Goal: Communication & Community: Participate in discussion

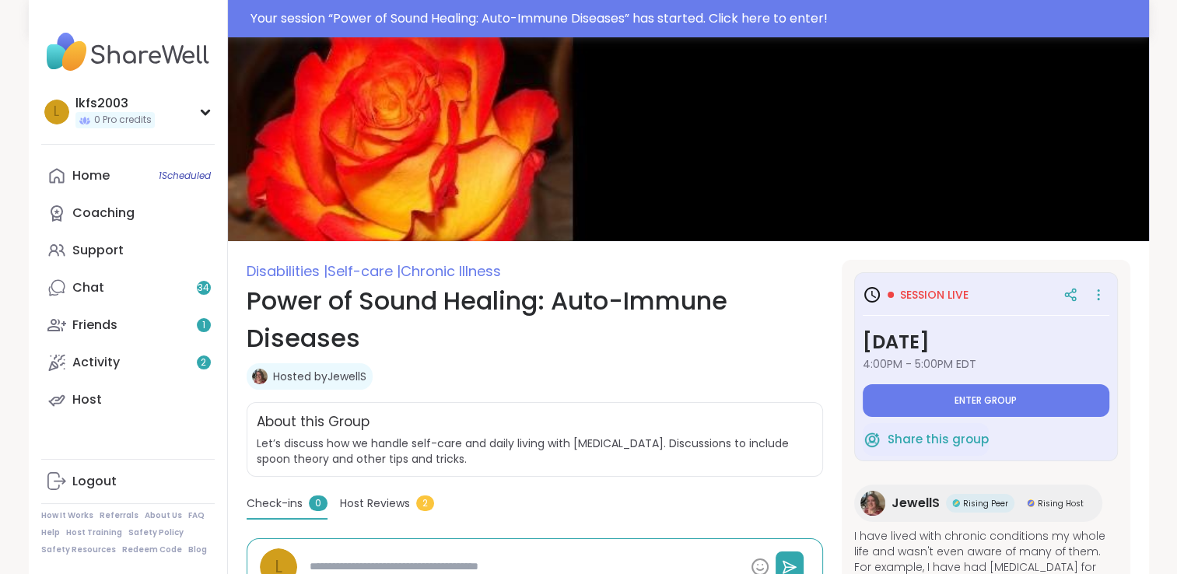
click at [1009, 378] on div "Session live Thursday, Sep 11 4:00PM - 5:00PM EDT Enter group Share this group …" at bounding box center [986, 535] width 289 height 551
drag, startPoint x: 1009, startPoint y: 378, endPoint x: 996, endPoint y: 405, distance: 30.3
click at [996, 405] on span "Enter group" at bounding box center [986, 401] width 62 height 12
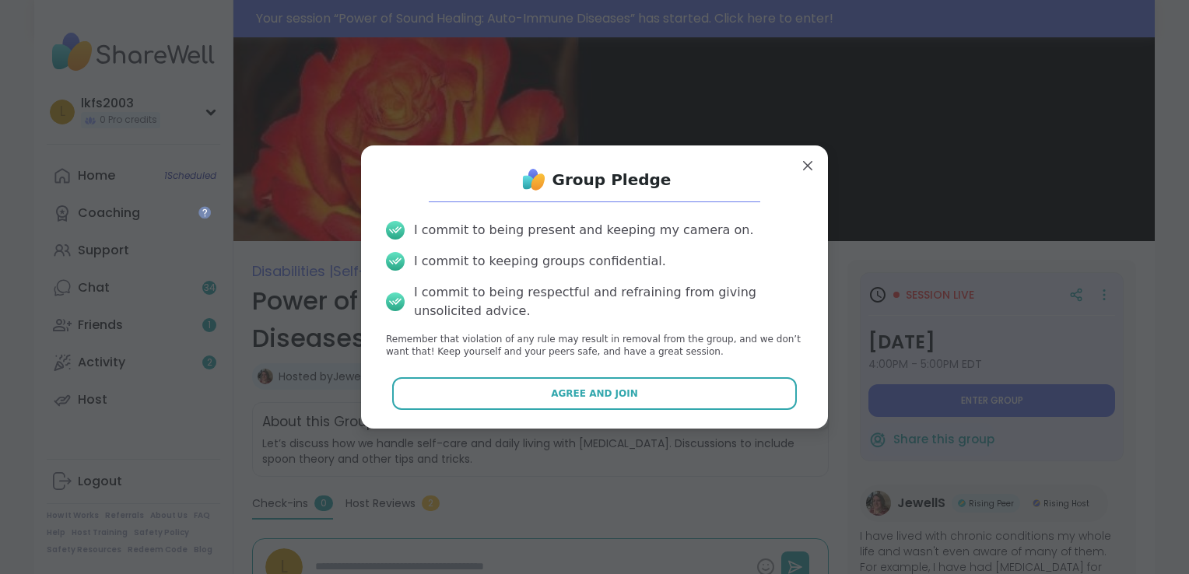
drag, startPoint x: 809, startPoint y: 437, endPoint x: 798, endPoint y: 429, distance: 13.4
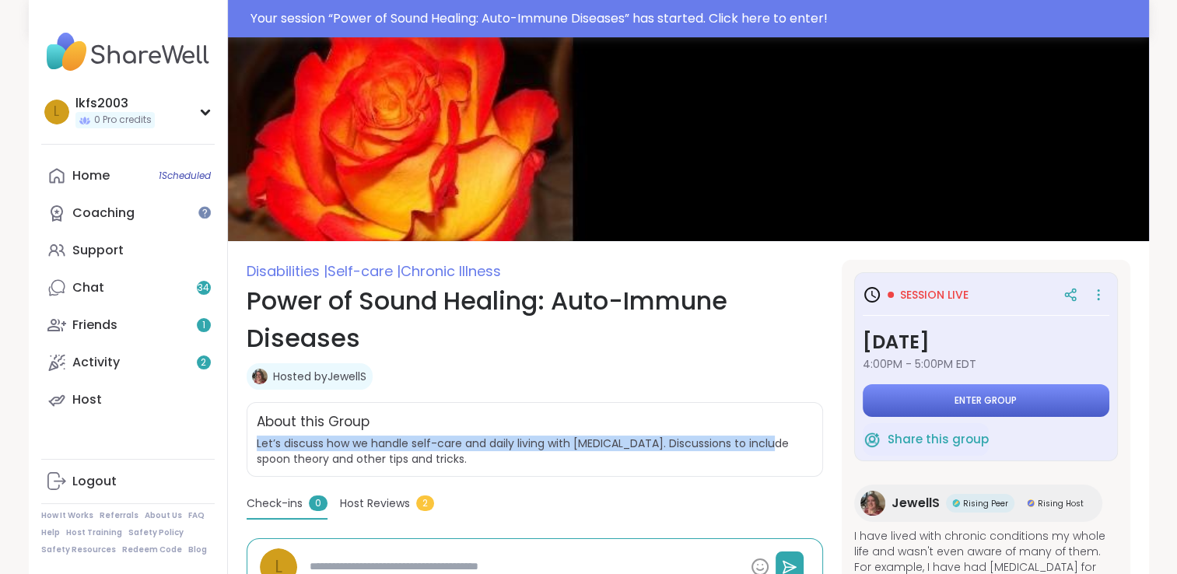
drag, startPoint x: 798, startPoint y: 429, endPoint x: 935, endPoint y: 401, distance: 139.8
click at [935, 401] on button "Enter group" at bounding box center [986, 400] width 247 height 33
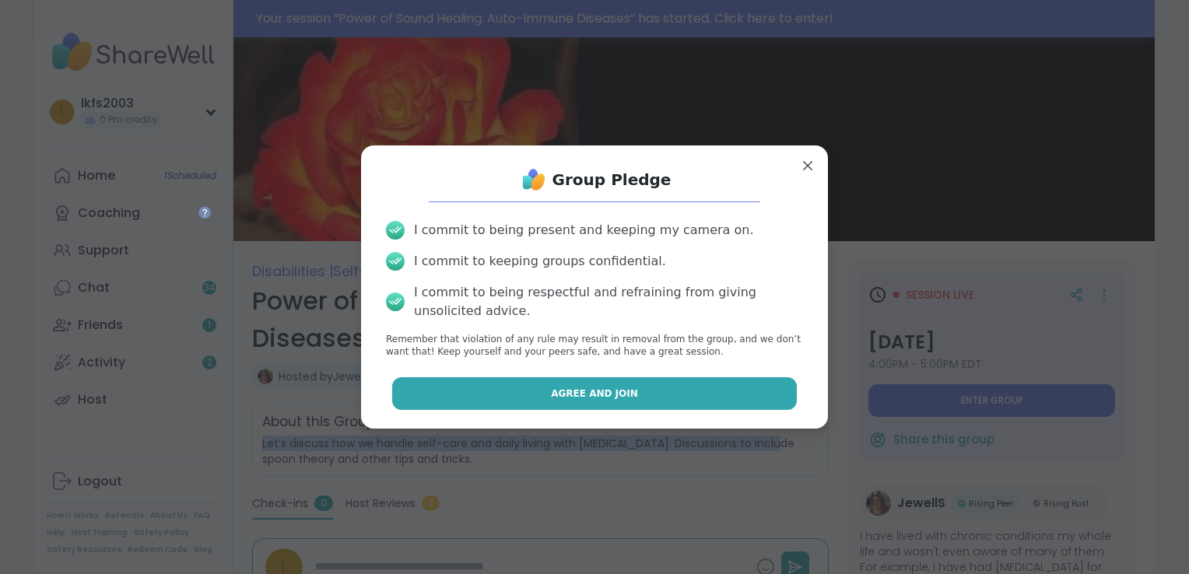
click at [727, 386] on button "Agree and Join" at bounding box center [594, 393] width 405 height 33
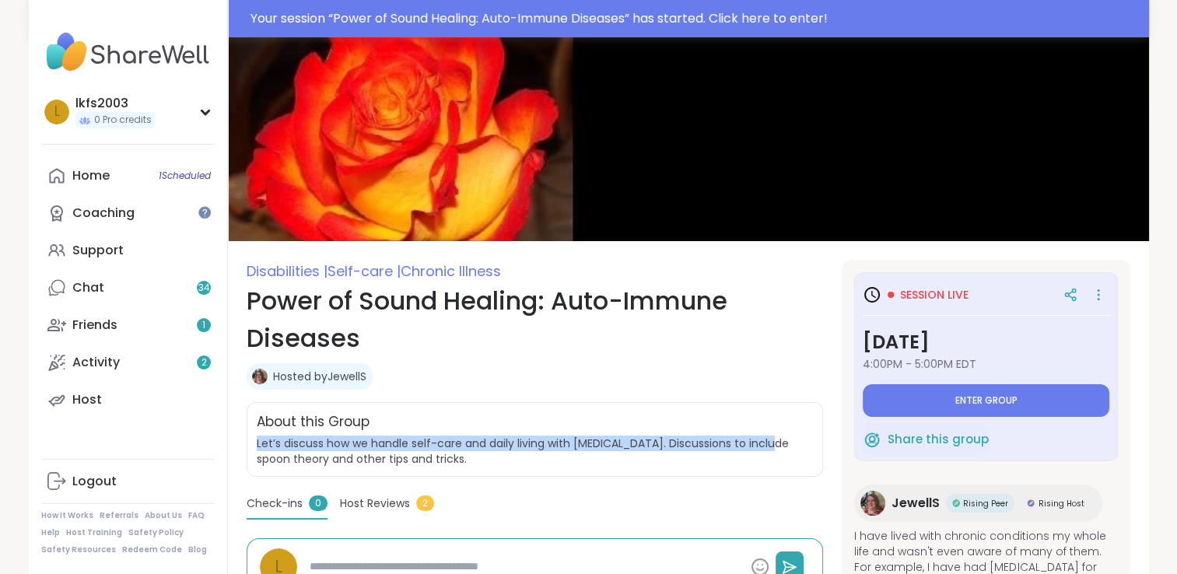
type textarea "*"
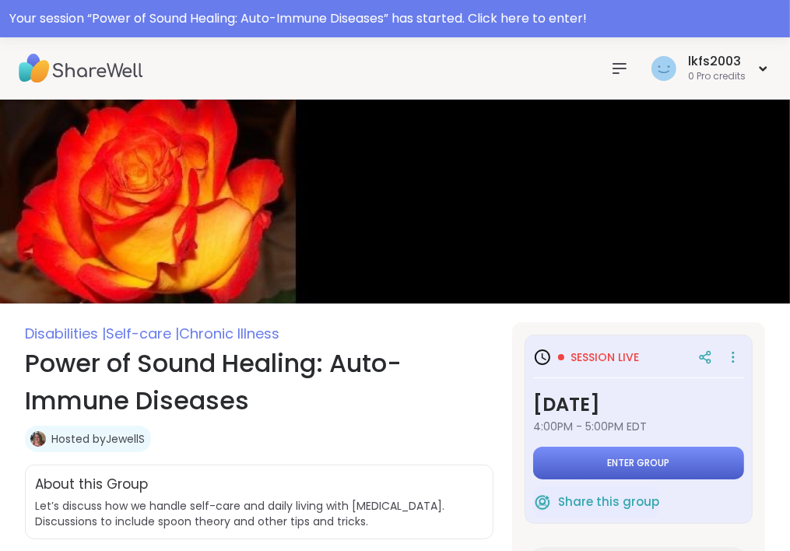
click at [598, 464] on button "Enter group" at bounding box center [638, 463] width 211 height 33
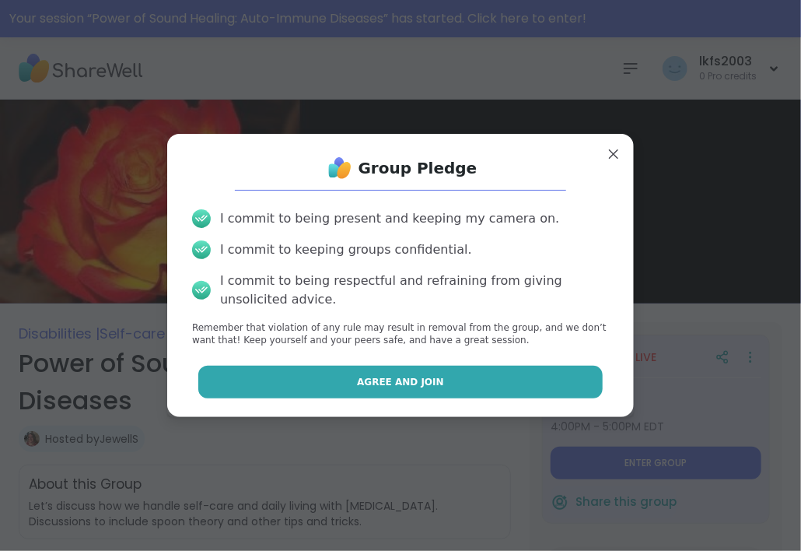
click at [510, 379] on button "Agree and Join" at bounding box center [400, 382] width 405 height 33
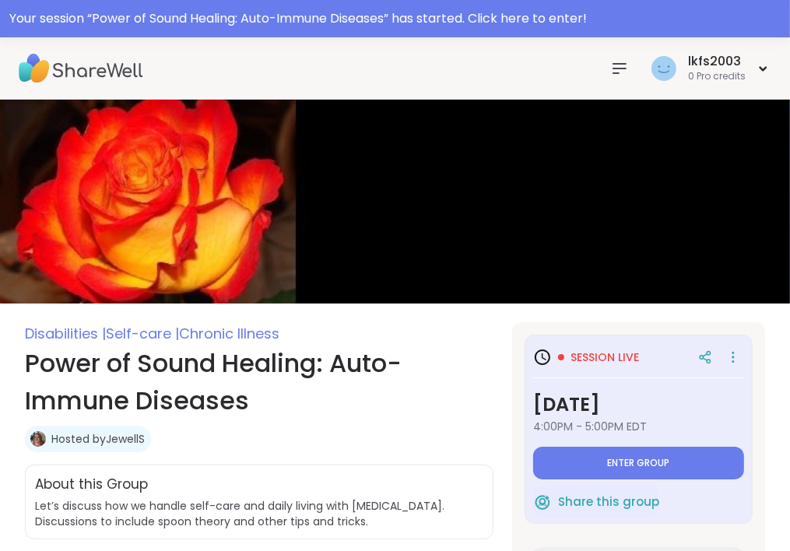
type textarea "*"
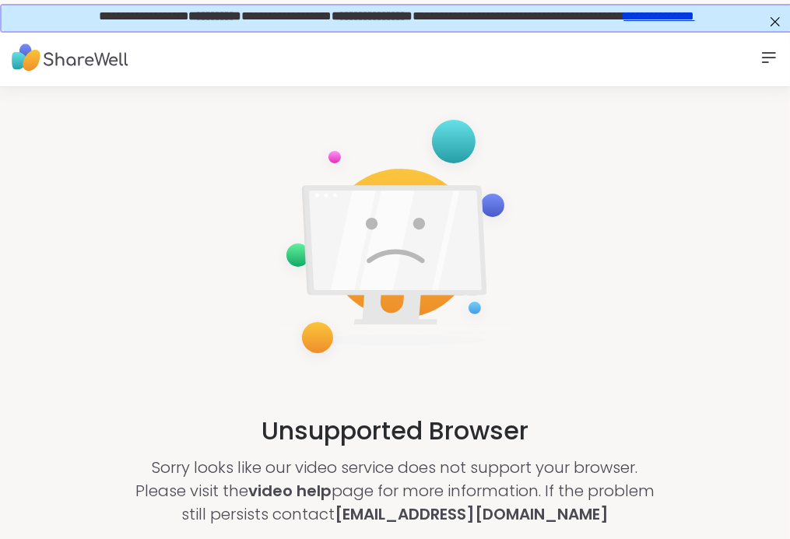
click at [510, 379] on div "Unsupported Browser Sorry looks like our video service does not support your br…" at bounding box center [395, 317] width 790 height 461
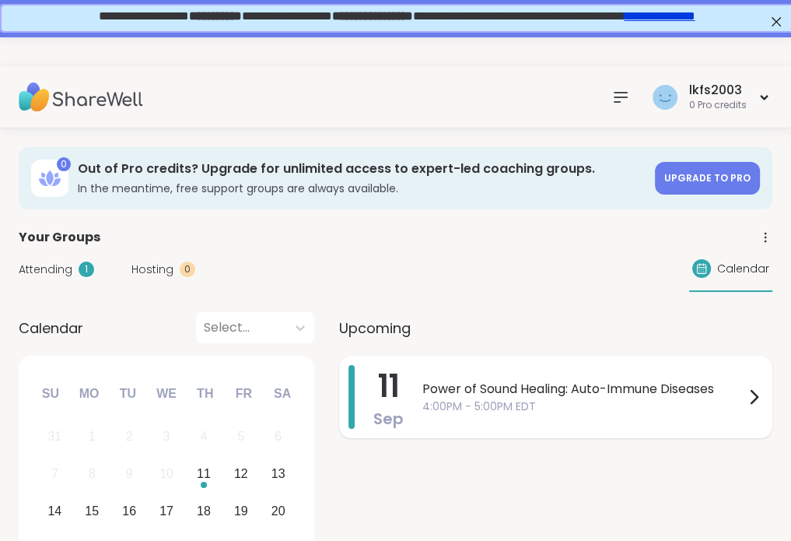
click at [468, 398] on span "4:00PM - 5:00PM EDT" at bounding box center [584, 406] width 322 height 16
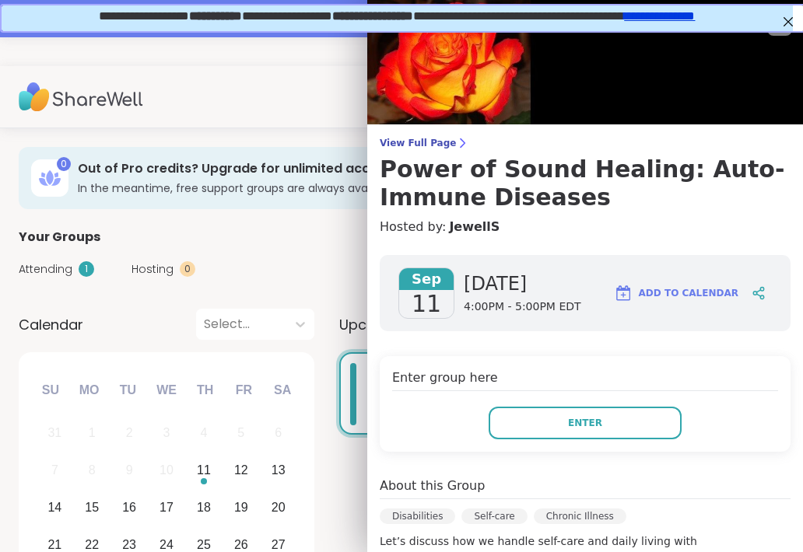
click at [468, 398] on div "Enter group here Enter" at bounding box center [585, 404] width 411 height 96
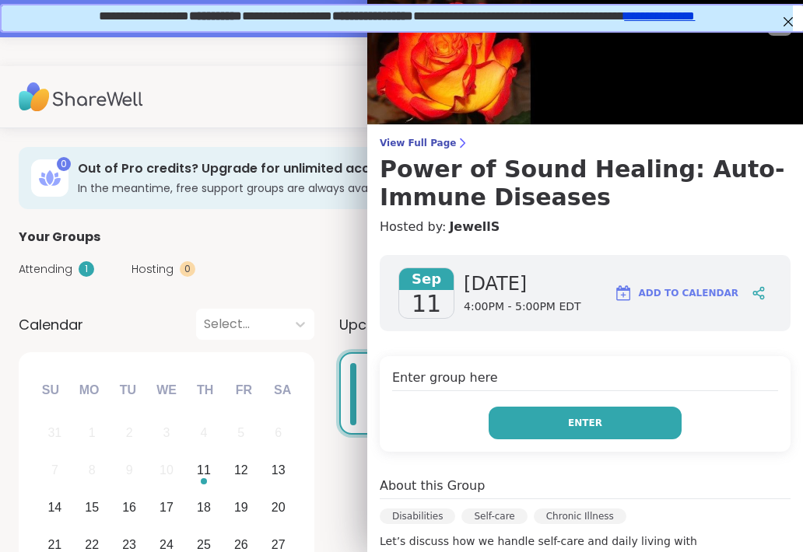
click at [509, 410] on button "Enter" at bounding box center [585, 423] width 193 height 33
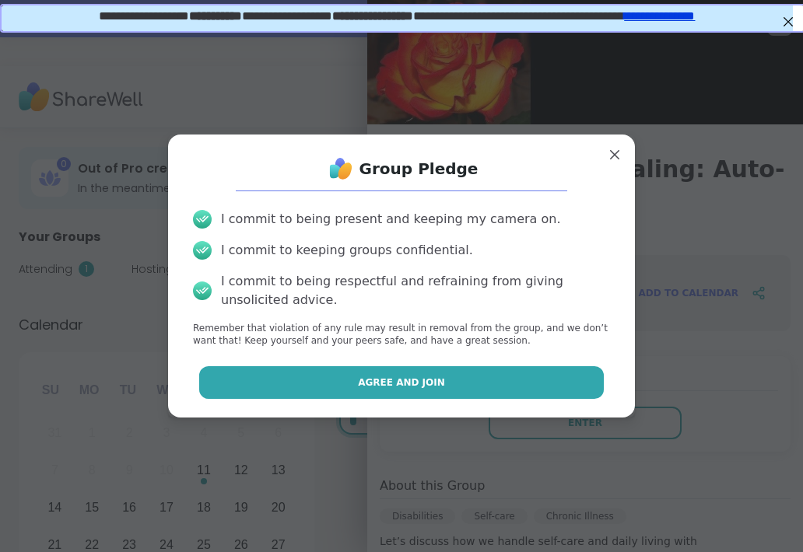
click at [498, 388] on button "Agree and Join" at bounding box center [401, 383] width 405 height 33
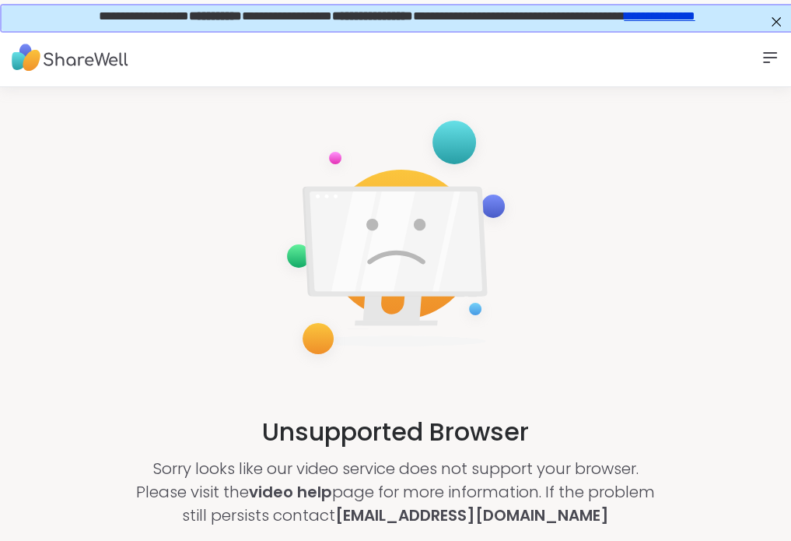
click at [693, 13] on link "**********" at bounding box center [658, 15] width 71 height 12
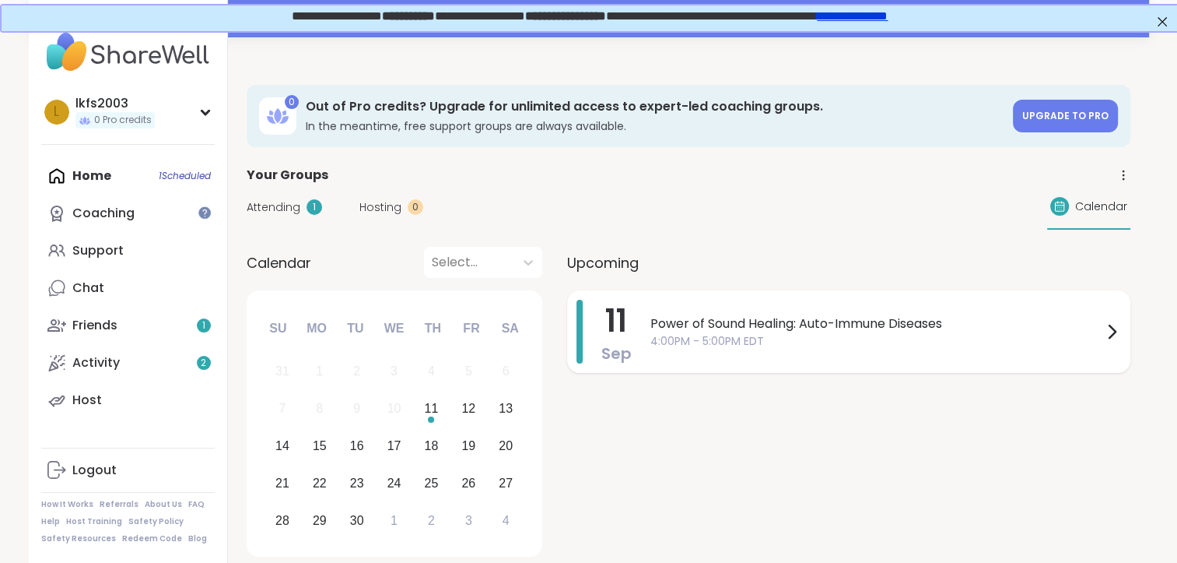
click at [1018, 351] on div "Power of Sound Healing: [MEDICAL_DATA] 4:00PM - 5:00PM EDT" at bounding box center [886, 332] width 471 height 64
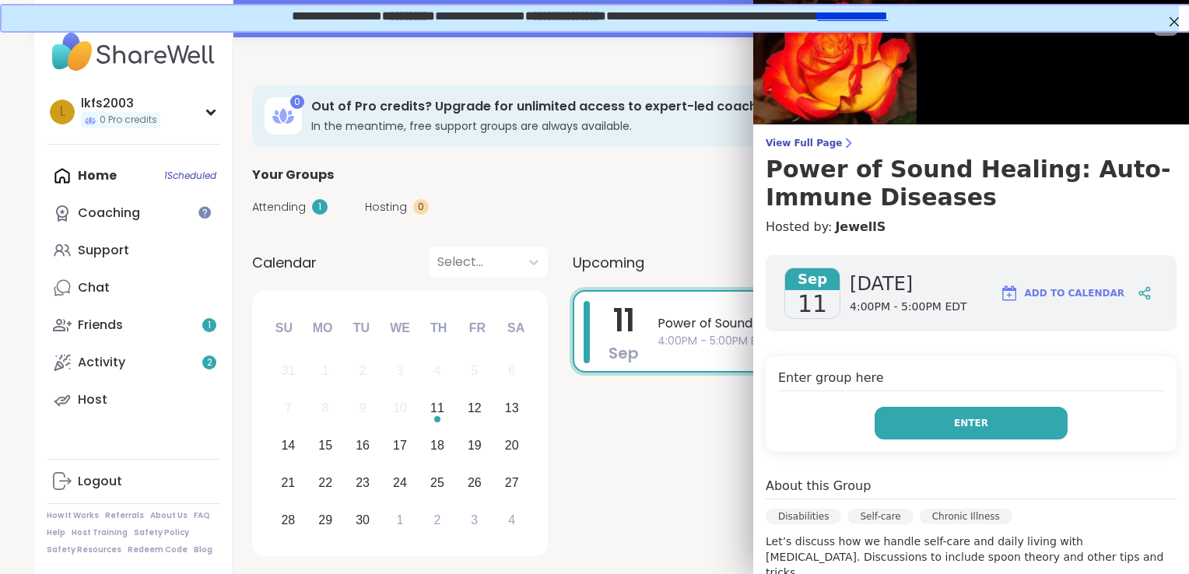
click at [1004, 427] on button "Enter" at bounding box center [971, 423] width 193 height 33
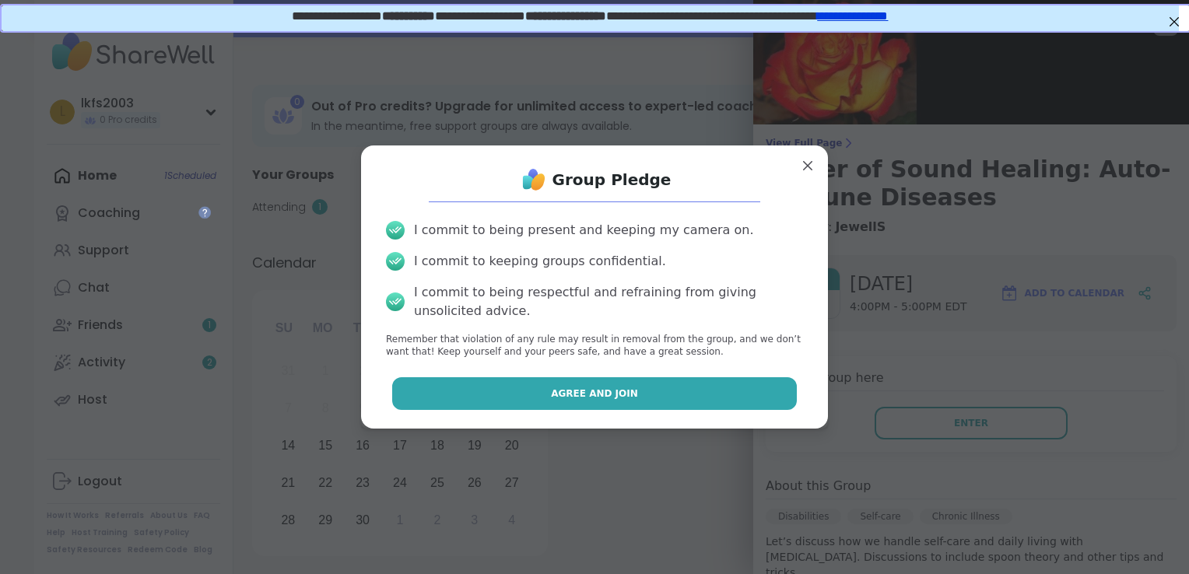
click at [767, 402] on button "Agree and Join" at bounding box center [594, 393] width 405 height 33
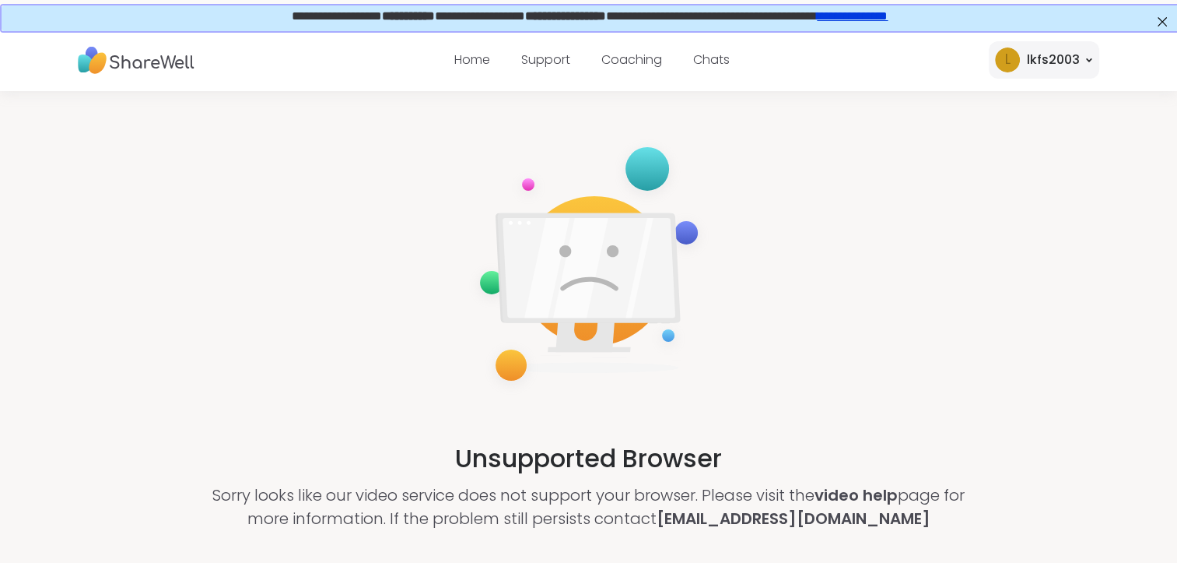
click at [775, 397] on div "Unsupported Browser Sorry looks like our video service does not support your br…" at bounding box center [588, 333] width 1177 height 485
click at [279, 387] on div "Unsupported Browser Sorry looks like our video service does not support your br…" at bounding box center [588, 333] width 1177 height 485
